Goal: Check status: Check status

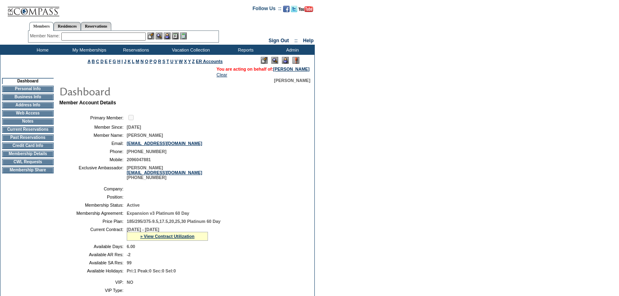
scroll to position [227, 0]
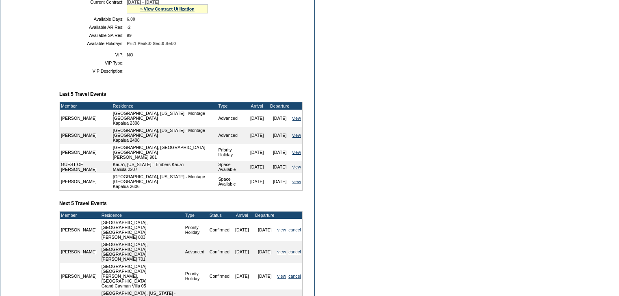
click at [143, 11] on div "» View Contract Utilization" at bounding box center [167, 8] width 81 height 9
click at [144, 11] on link "» View Contract Utilization" at bounding box center [167, 8] width 54 height 5
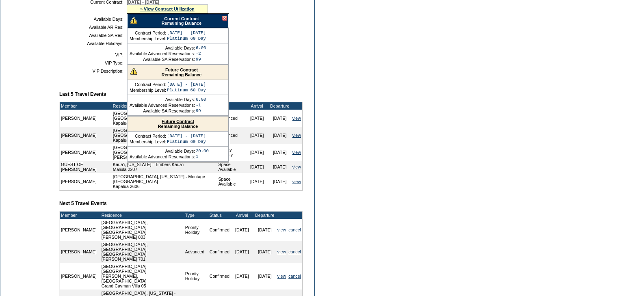
click at [186, 72] on link "Future Contract" at bounding box center [181, 69] width 32 height 5
click at [616, 219] on form "Follow Us ::" at bounding box center [309, 89] width 619 height 632
click at [188, 21] on link "Current Contract" at bounding box center [181, 18] width 35 height 5
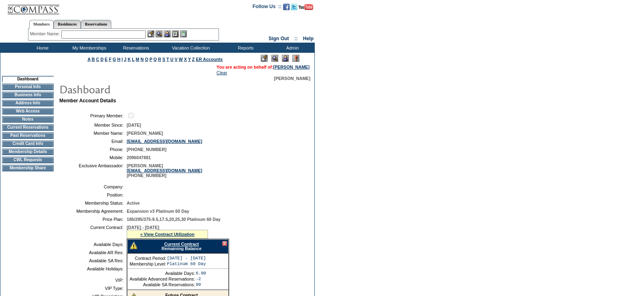
scroll to position [0, 0]
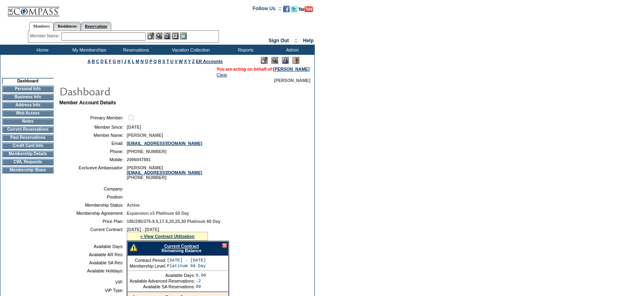
click at [108, 24] on link "Reservations" at bounding box center [96, 26] width 30 height 9
click at [88, 36] on input "text" at bounding box center [77, 36] width 36 height 8
paste input "1635474"
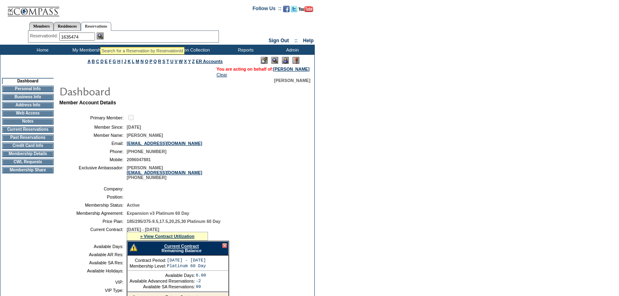
type input "1635474"
click at [103, 37] on img at bounding box center [100, 35] width 7 height 7
